Goal: Information Seeking & Learning: Learn about a topic

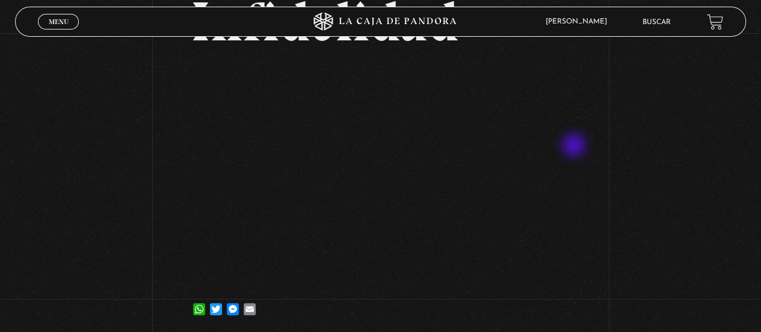
scroll to position [97, 0]
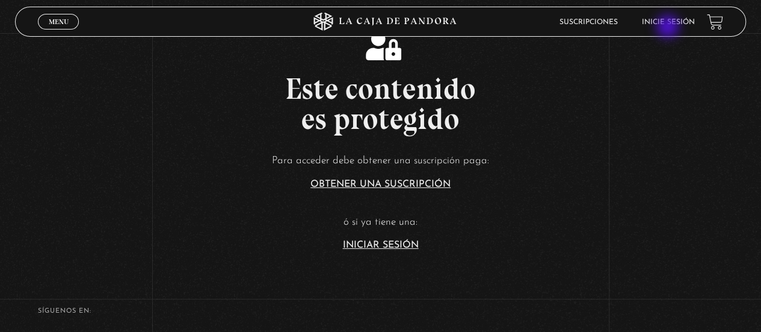
click at [669, 28] on li "Inicie sesión" at bounding box center [668, 22] width 53 height 19
click at [669, 19] on link "Inicie sesión" at bounding box center [668, 22] width 53 height 7
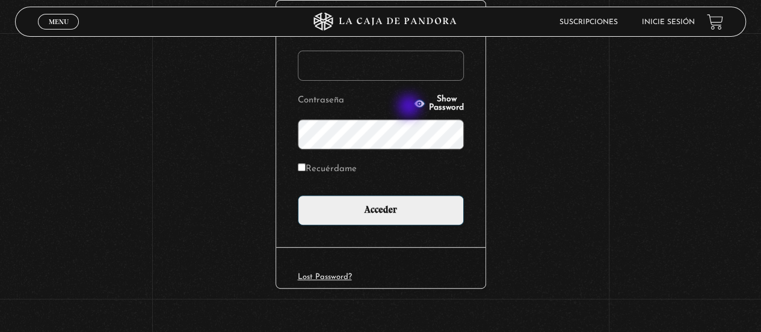
scroll to position [187, 0]
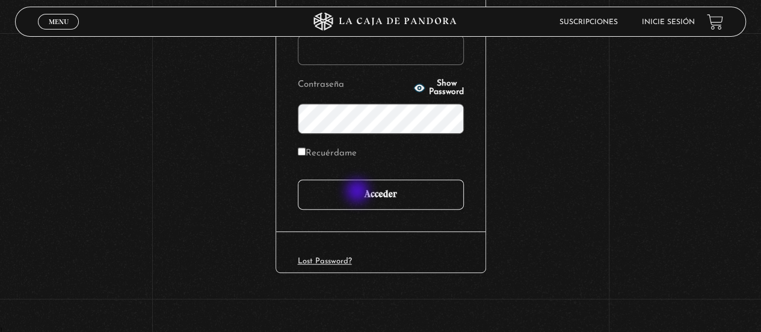
type input "jocs77"
click at [359, 192] on input "Acceder" at bounding box center [381, 194] width 166 height 30
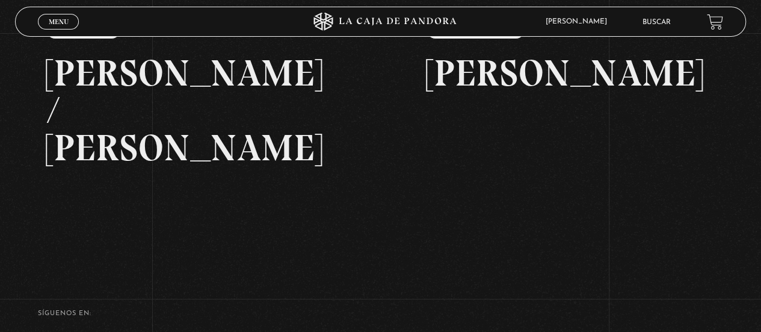
scroll to position [155, 0]
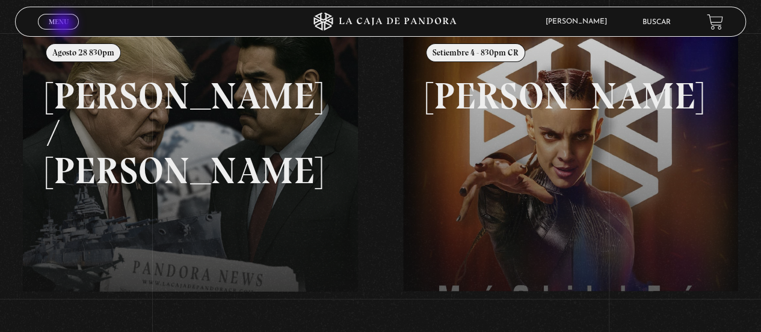
click at [64, 25] on span "Menu" at bounding box center [59, 21] width 20 height 7
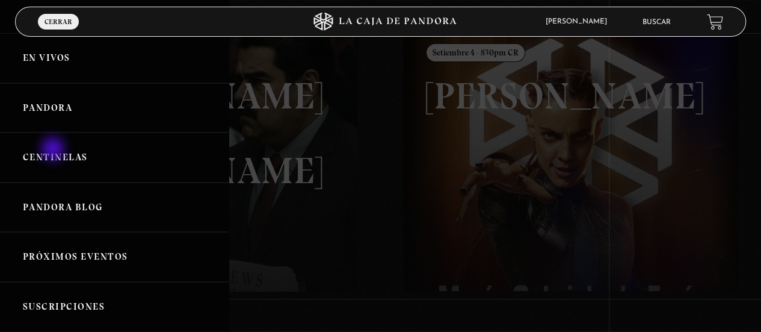
click at [54, 150] on link "Centinelas" at bounding box center [114, 157] width 229 height 50
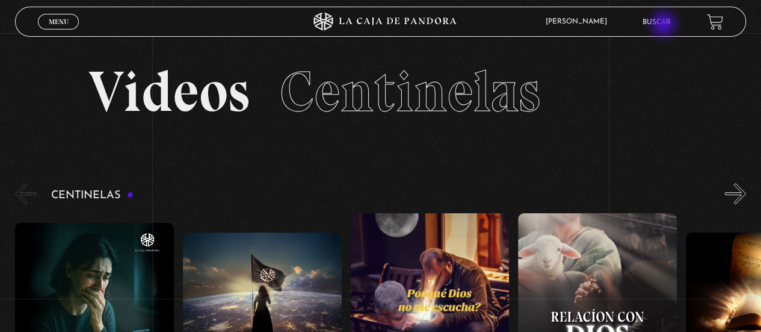
click at [665, 25] on link "Buscar" at bounding box center [657, 22] width 28 height 7
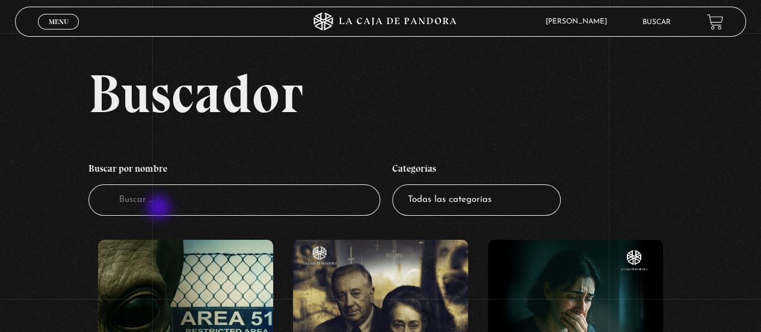
click at [160, 208] on input "Buscador" at bounding box center [234, 200] width 292 height 32
type input "infide"
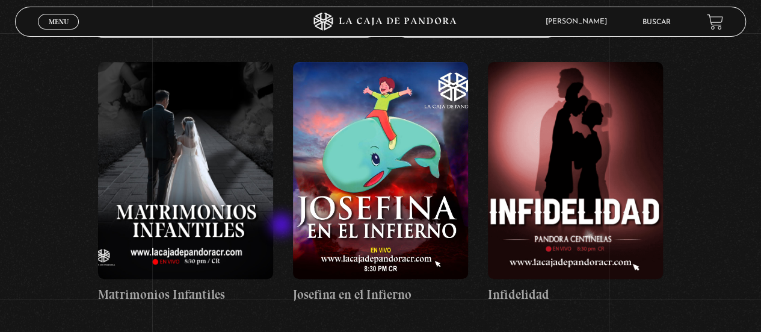
scroll to position [179, 0]
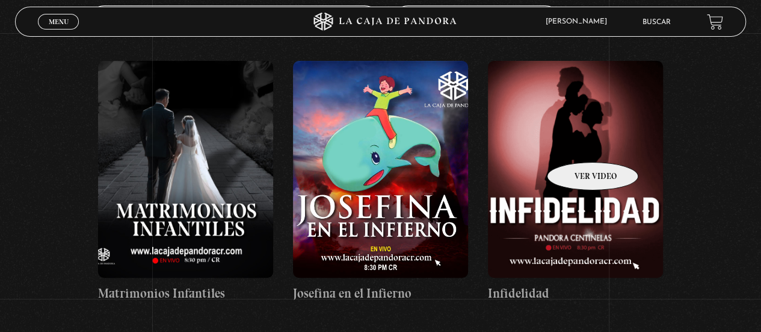
click at [577, 144] on figure at bounding box center [575, 169] width 175 height 217
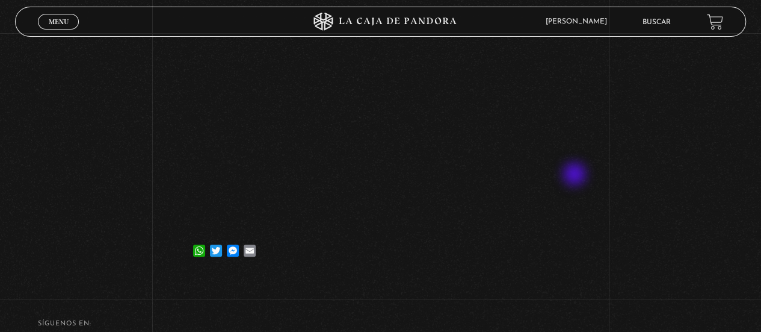
scroll to position [153, 0]
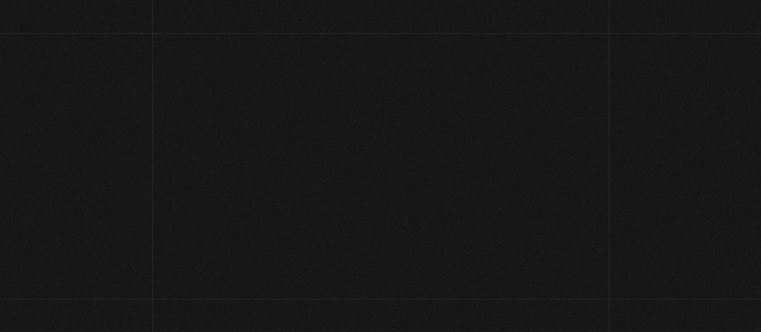
scroll to position [153, 0]
